Goal: Transaction & Acquisition: Purchase product/service

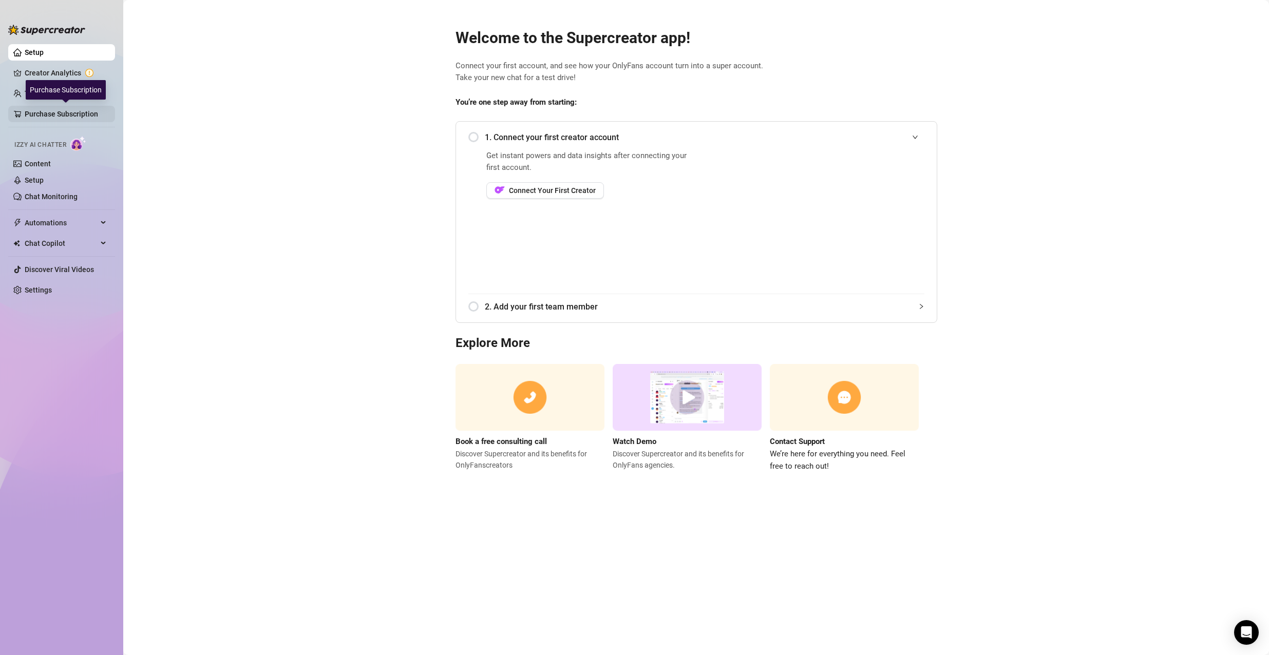
click at [81, 114] on link "Purchase Subscription" at bounding box center [66, 114] width 82 height 16
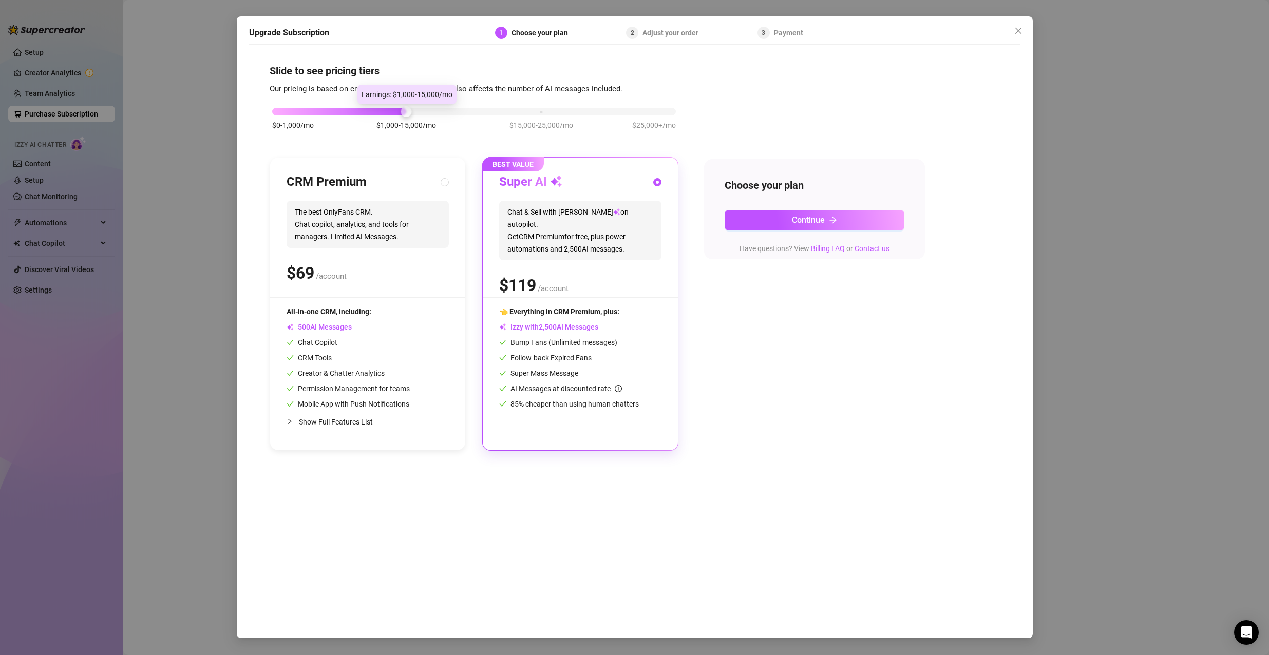
drag, startPoint x: 410, startPoint y: 110, endPoint x: 284, endPoint y: 97, distance: 127.1
click at [284, 97] on body "Setup Creator Analytics Team Analytics Purchase Subscription Izzy AI Chatter Co…" at bounding box center [634, 327] width 1269 height 655
click at [1012, 34] on span "Close" at bounding box center [1018, 31] width 16 height 8
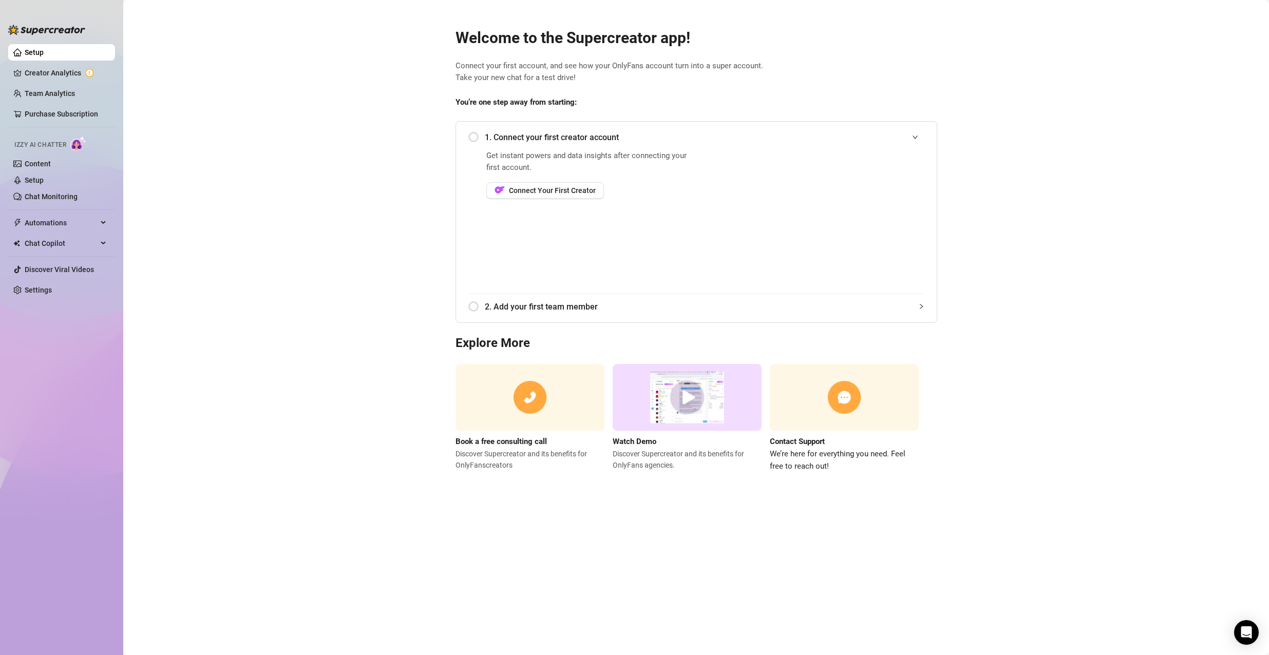
click at [1016, 33] on main "Welcome to the Supercreator app! Connect your first account, and see how your O…" at bounding box center [696, 327] width 1146 height 655
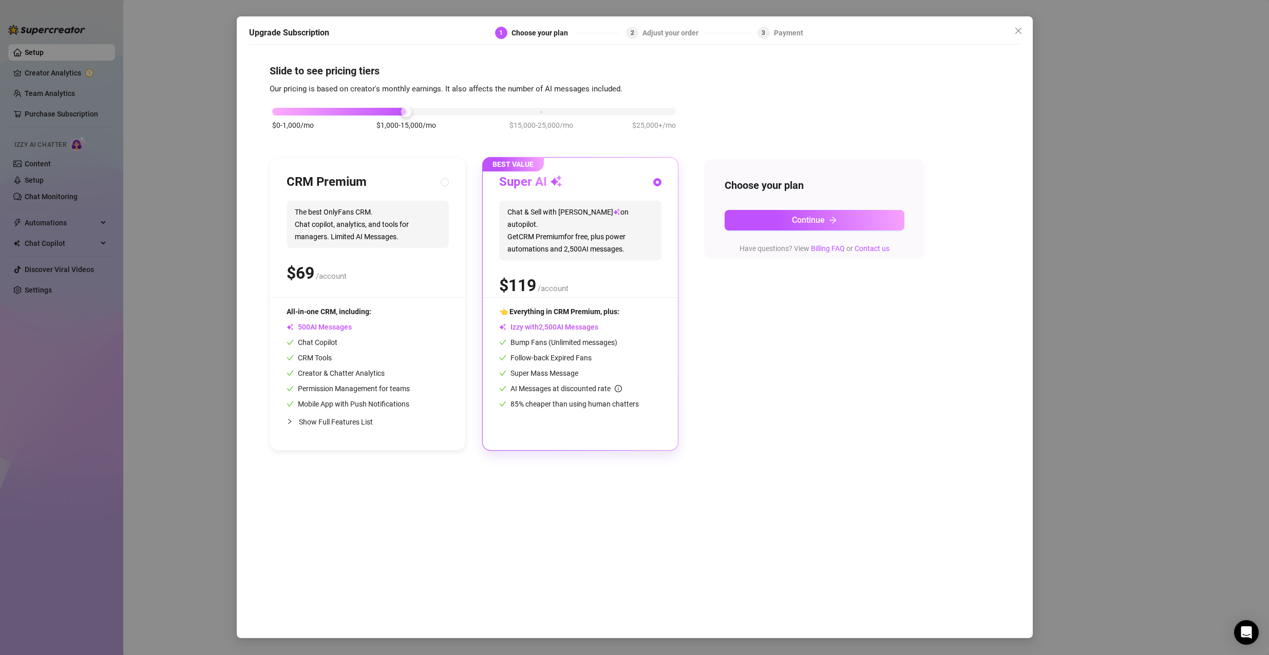
click at [1161, 103] on div "Upgrade Subscription 1 Choose your plan 2 Adjust your order 3 Payment Slide to …" at bounding box center [634, 327] width 1269 height 655
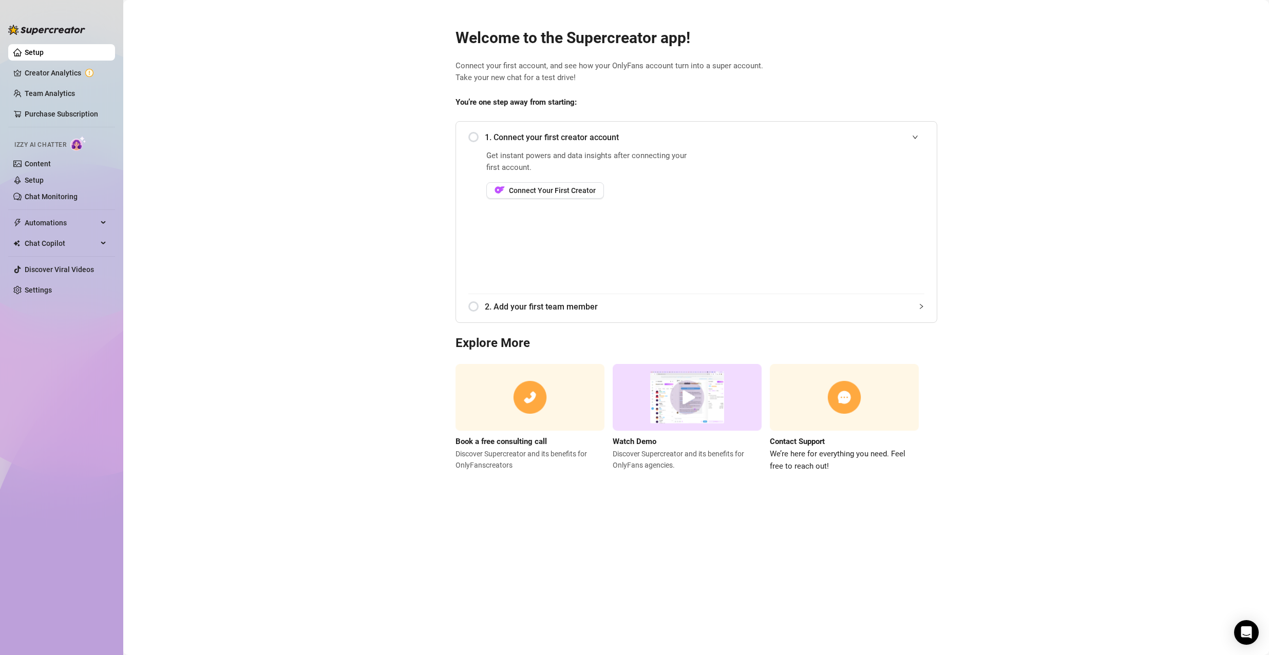
click at [554, 312] on span "2. Add your first team member" at bounding box center [705, 306] width 440 height 13
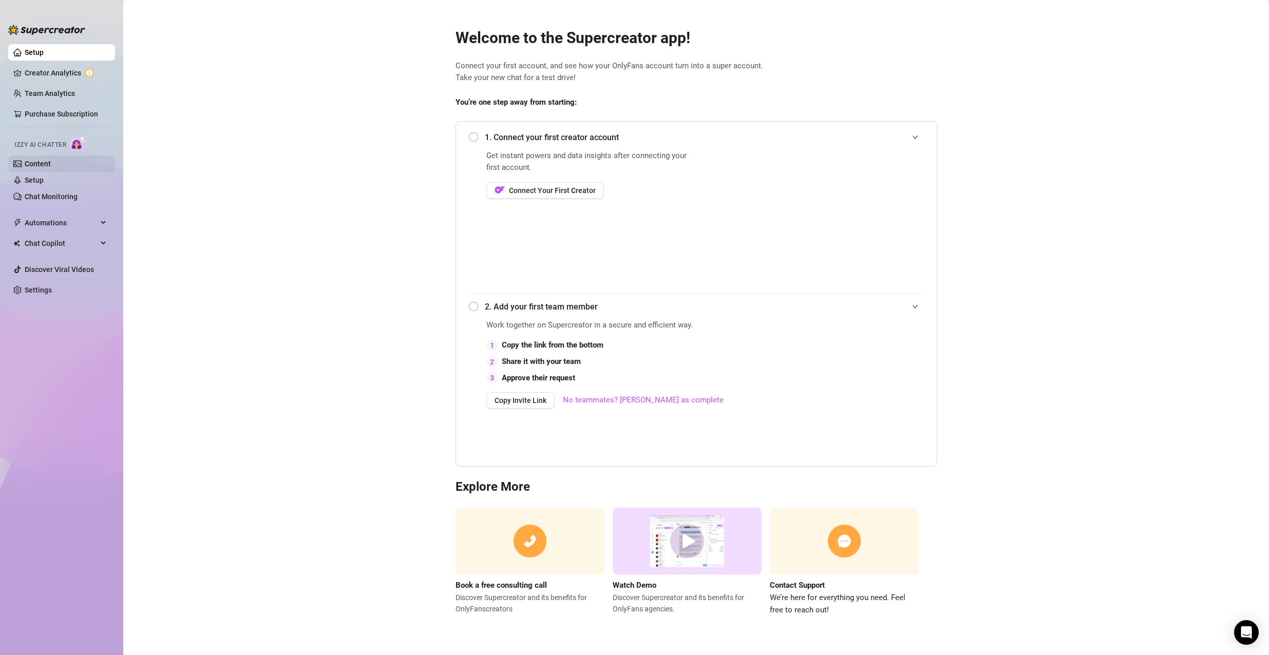
click at [51, 160] on link "Content" at bounding box center [38, 164] width 26 height 8
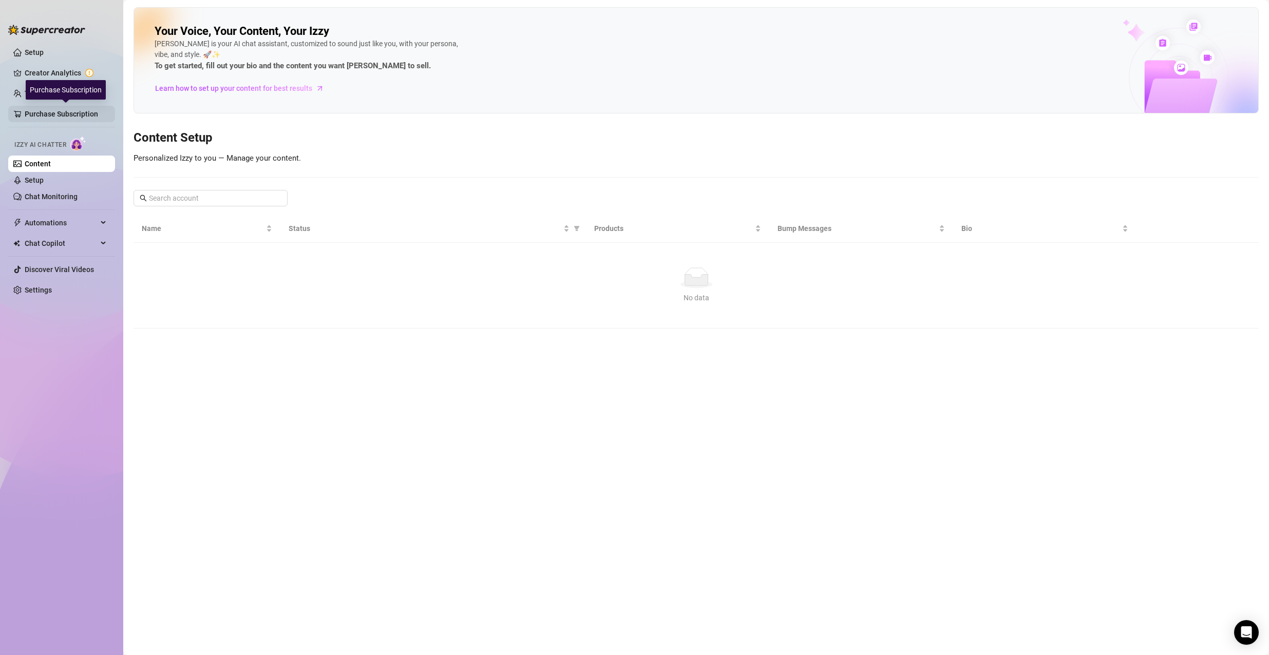
click at [91, 109] on link "Purchase Subscription" at bounding box center [66, 114] width 82 height 16
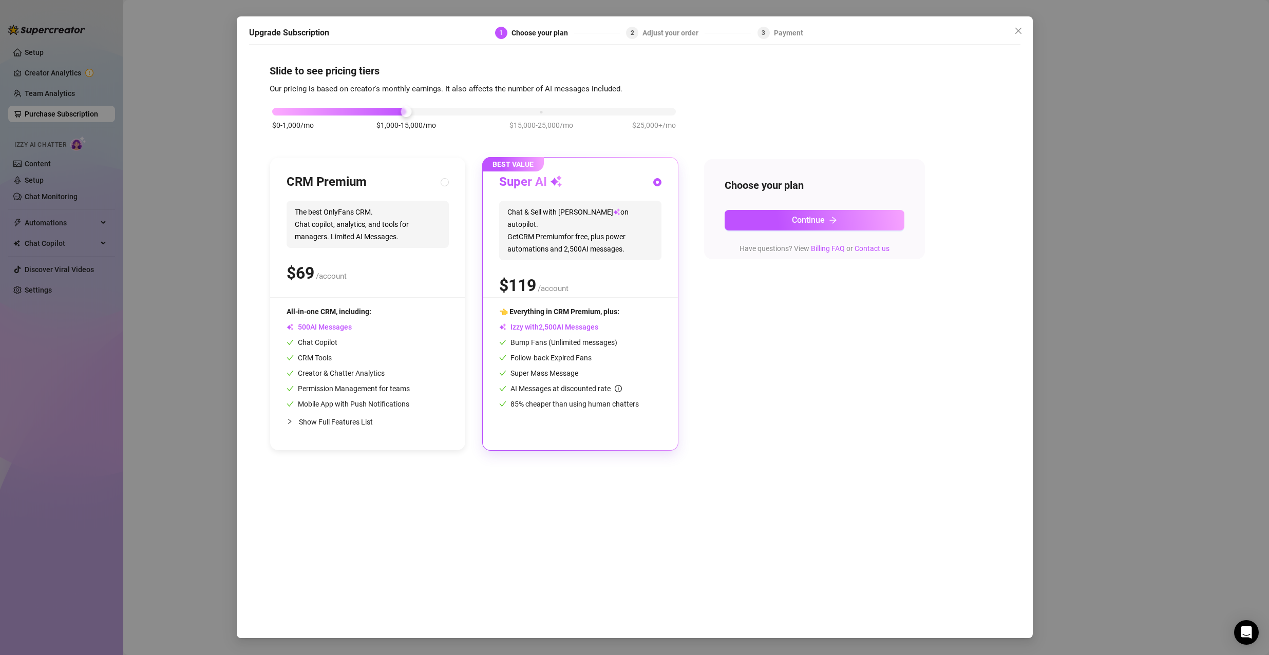
click at [91, 86] on div "Upgrade Subscription 1 Choose your plan 2 Adjust your order 3 Payment Slide to …" at bounding box center [634, 327] width 1269 height 655
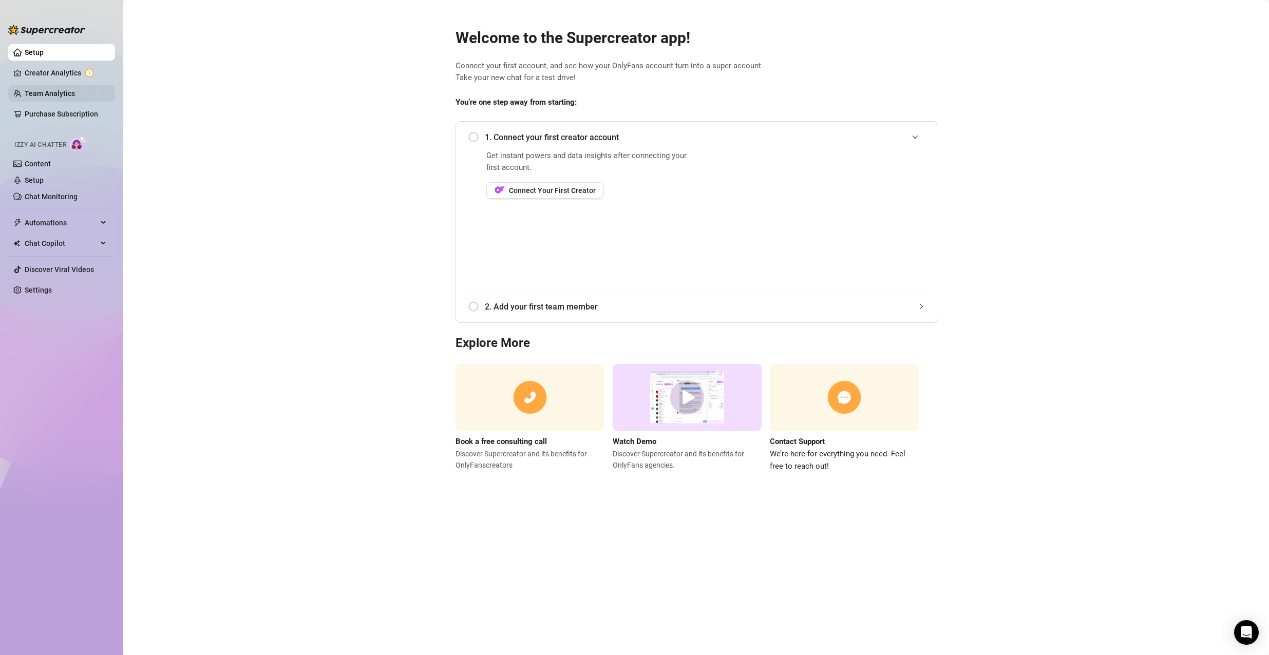
click at [52, 96] on link "Team Analytics" at bounding box center [50, 93] width 50 height 8
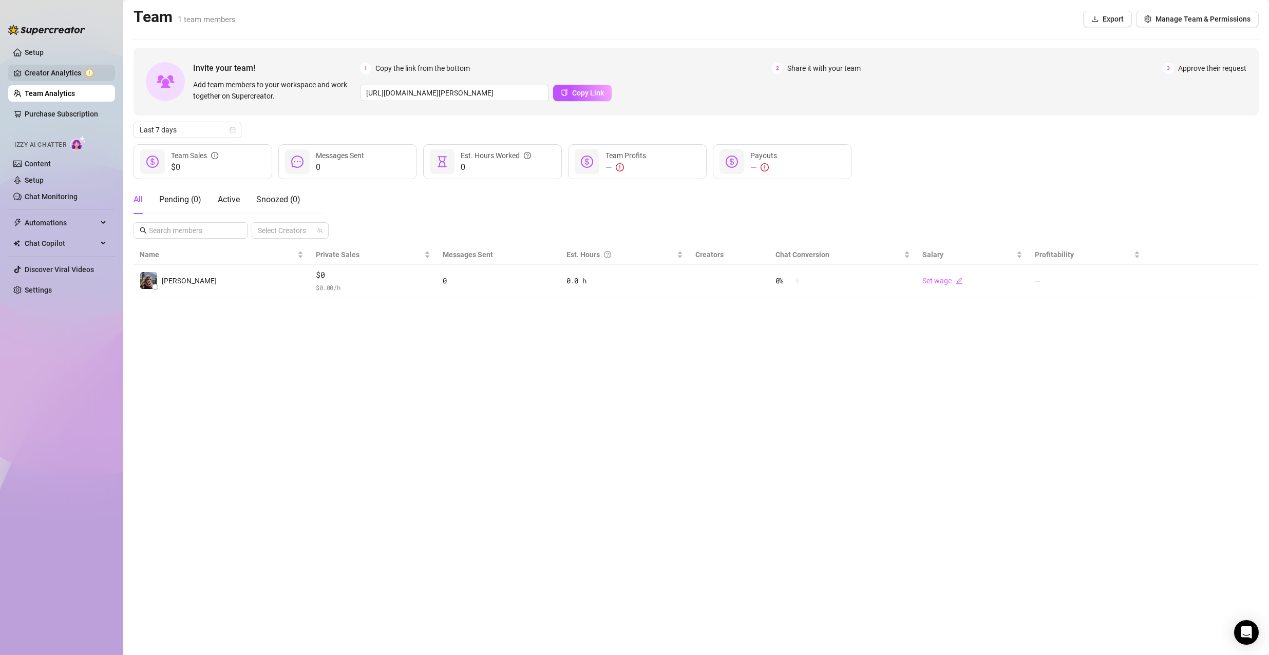
click at [64, 73] on link "Creator Analytics" at bounding box center [66, 73] width 82 height 16
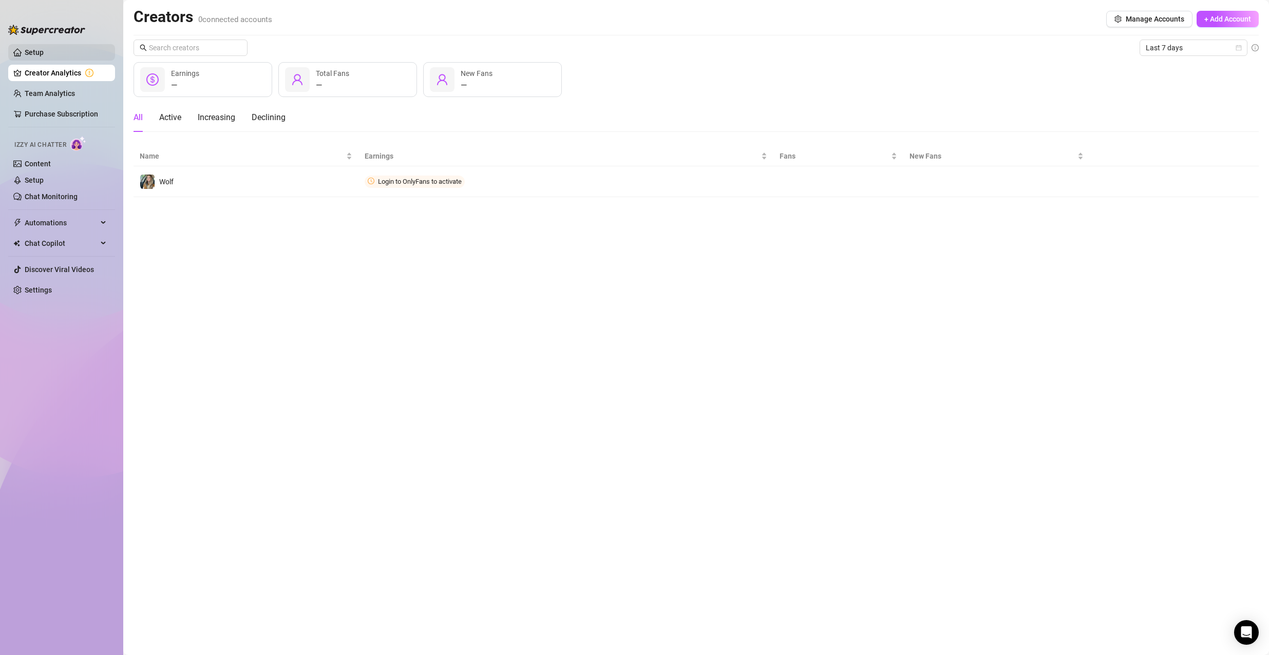
click at [44, 48] on link "Setup" at bounding box center [34, 52] width 19 height 8
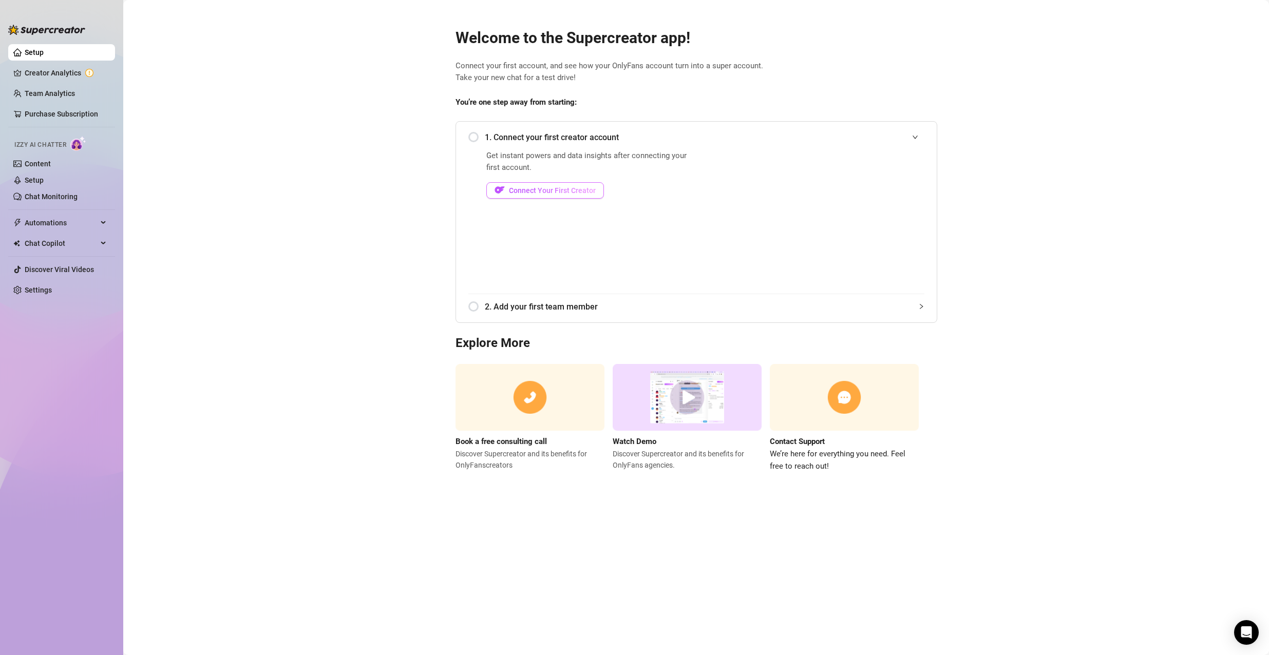
click at [534, 184] on button "Connect Your First Creator" at bounding box center [545, 190] width 118 height 16
